Goal: Check status: Check status

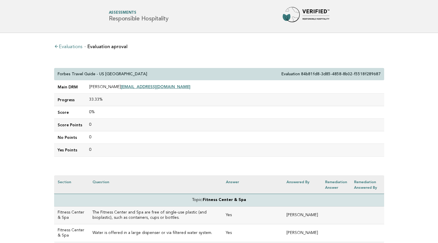
click at [67, 49] on link "Evaluations" at bounding box center [68, 47] width 28 height 5
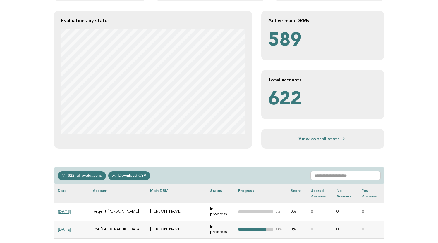
scroll to position [116, 0]
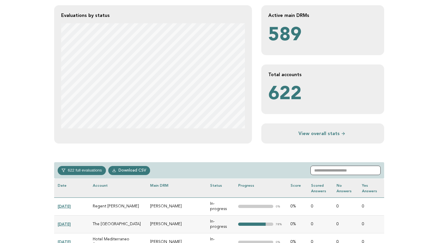
click at [343, 171] on input "text" at bounding box center [345, 170] width 70 height 9
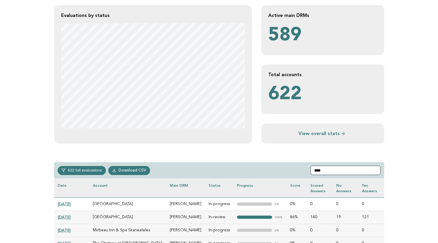
type input "***"
click at [70, 217] on link "[DATE]" at bounding box center [64, 217] width 13 height 5
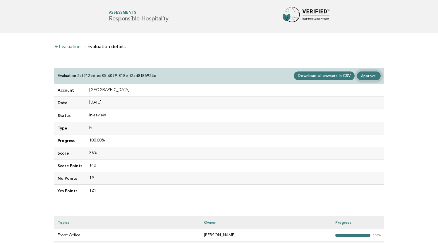
click at [372, 74] on link "Approval" at bounding box center [368, 76] width 23 height 9
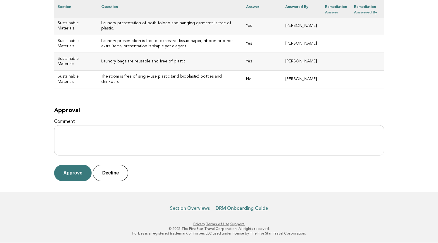
scroll to position [2646, 0]
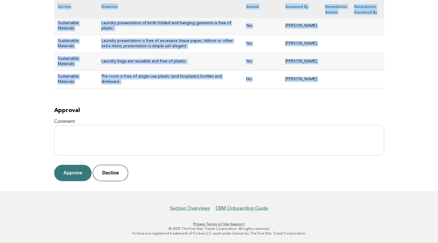
drag, startPoint x: 58, startPoint y: 72, endPoint x: 288, endPoint y: 92, distance: 230.5
copy div "[GEOGRAPHIC_DATA] & Spa Evaluation 2af212ed-ee85-4079-818e-f2ad8f86924c Main DR…"
